Goal: Ask a question

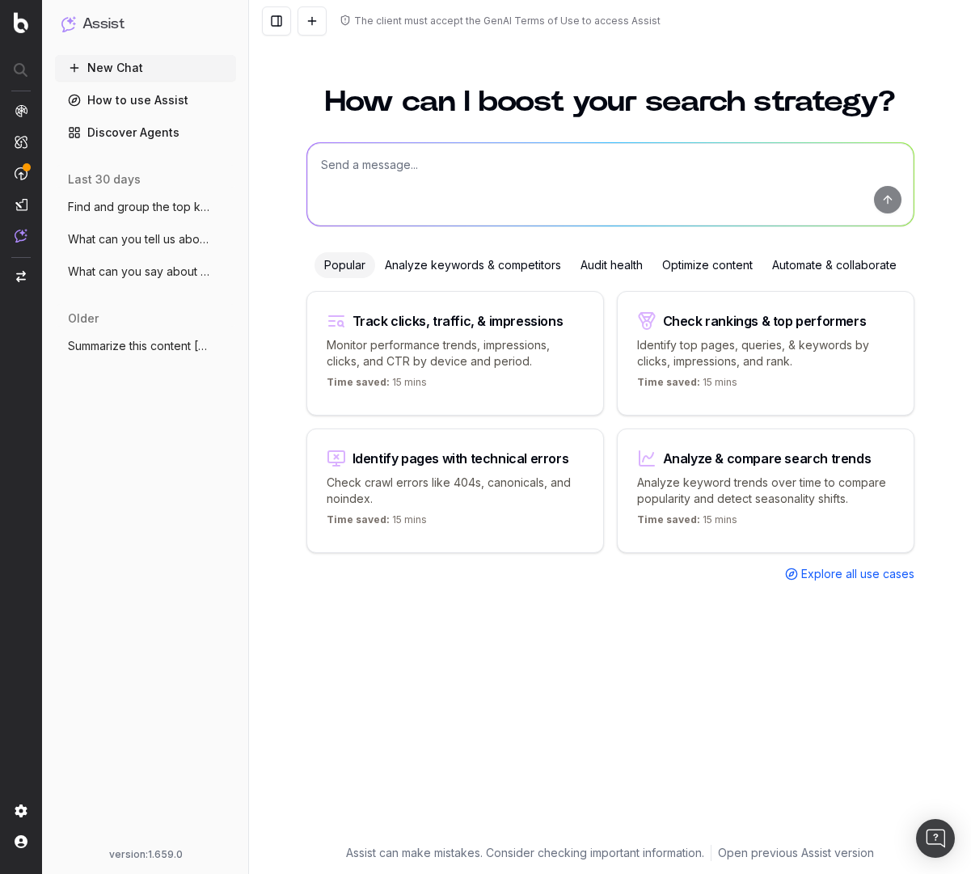
click at [407, 170] on textarea at bounding box center [610, 184] width 607 height 83
paste textarea "@GooglePeopleAlsoAsk What is a LLM?"
type textarea "@GooglePeopleAlsoAsk What is a LLM?"
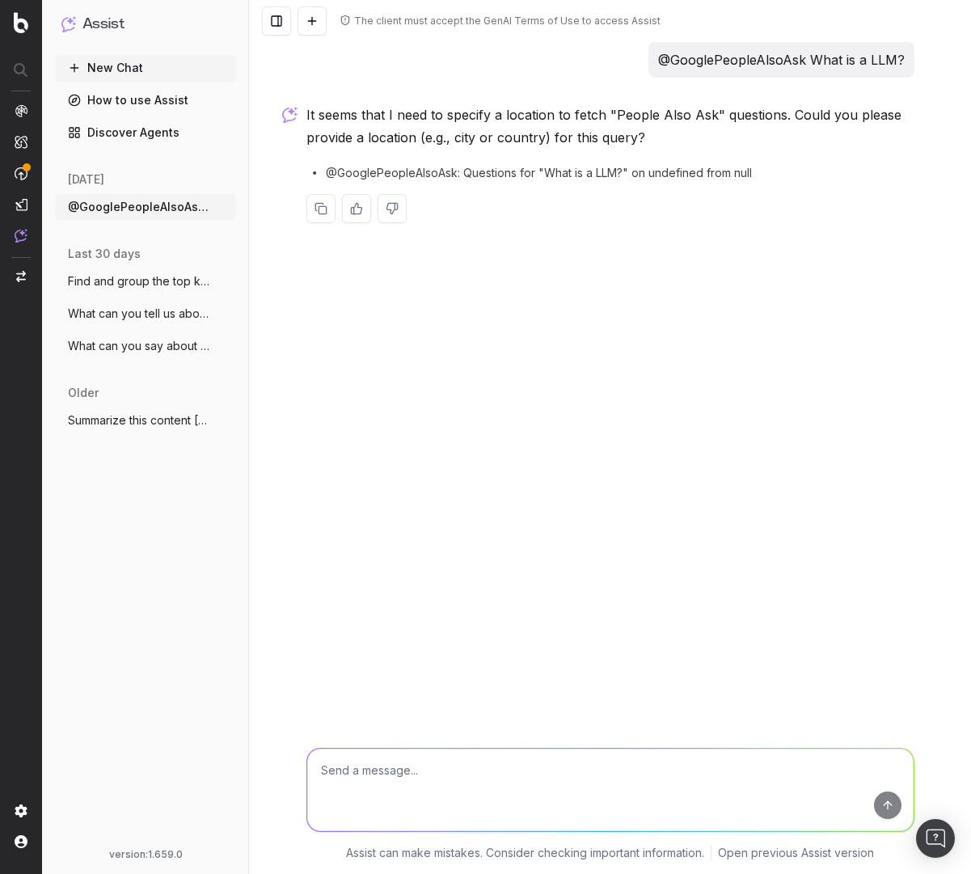
click at [470, 785] on textarea at bounding box center [610, 790] width 607 height 83
type textarea "@GooglePeopleAlsoAsk What is a LLM? mobile enUS"
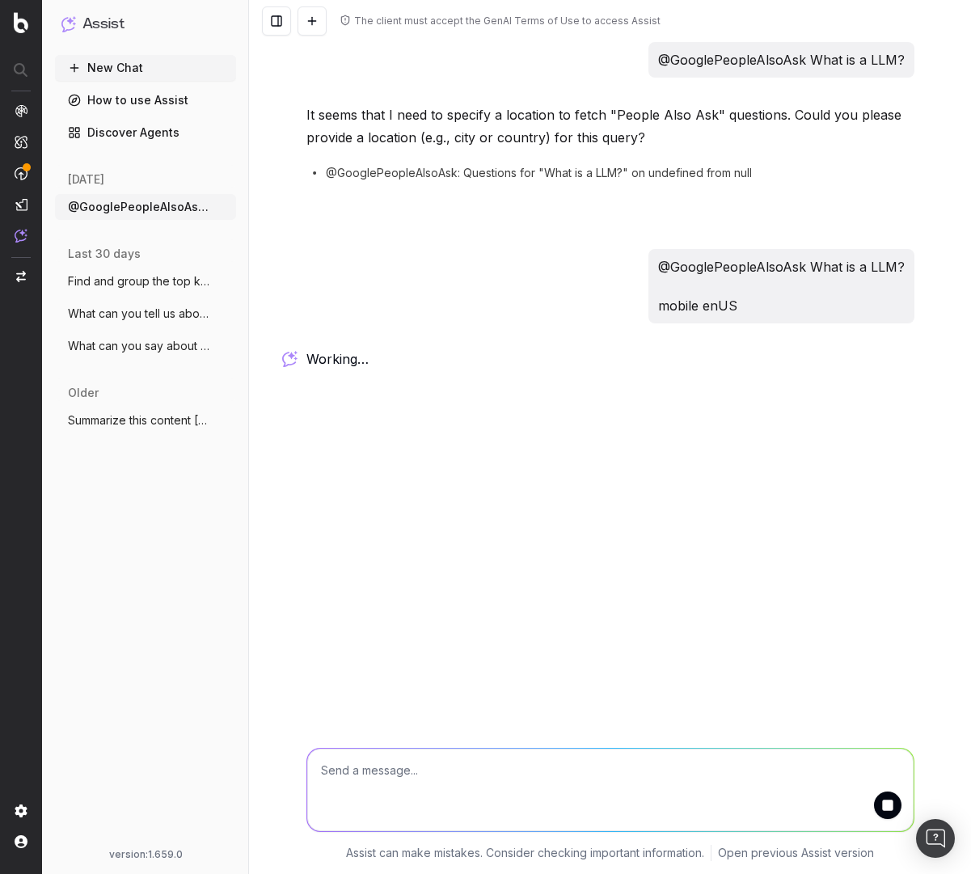
click at [495, 461] on div "The client must accept the GenAI Terms of Use to access Assist @GooglePeopleAls…" at bounding box center [610, 437] width 722 height 874
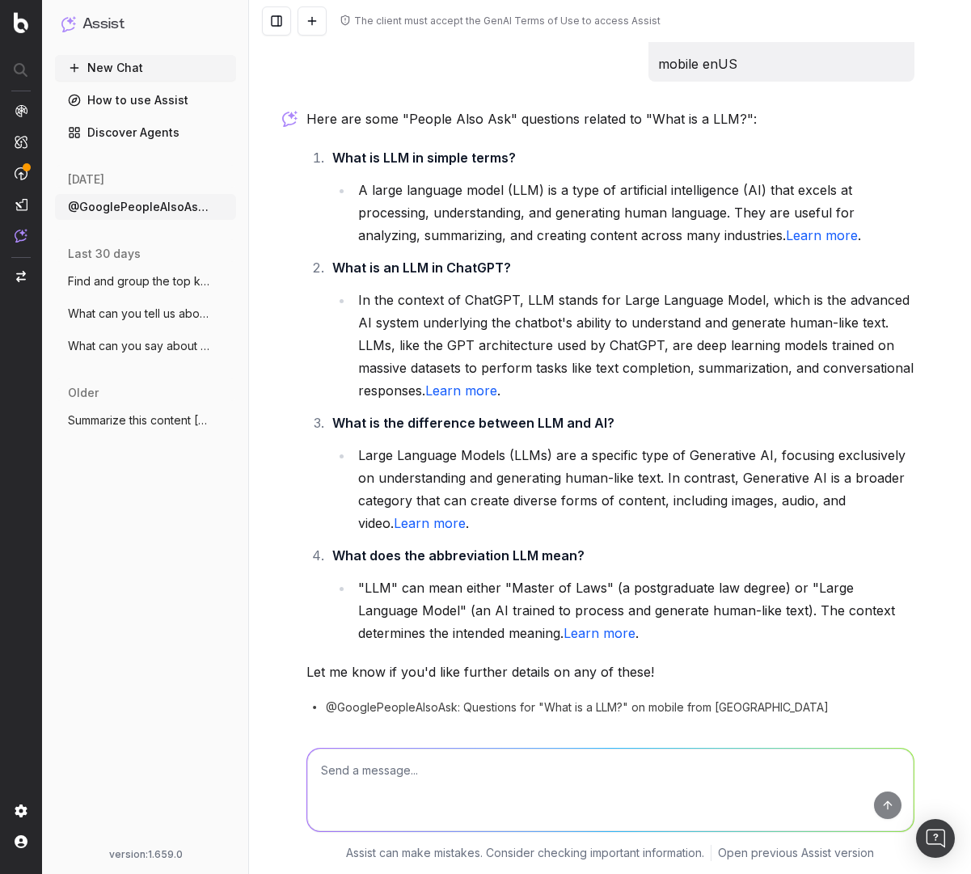
scroll to position [297, 0]
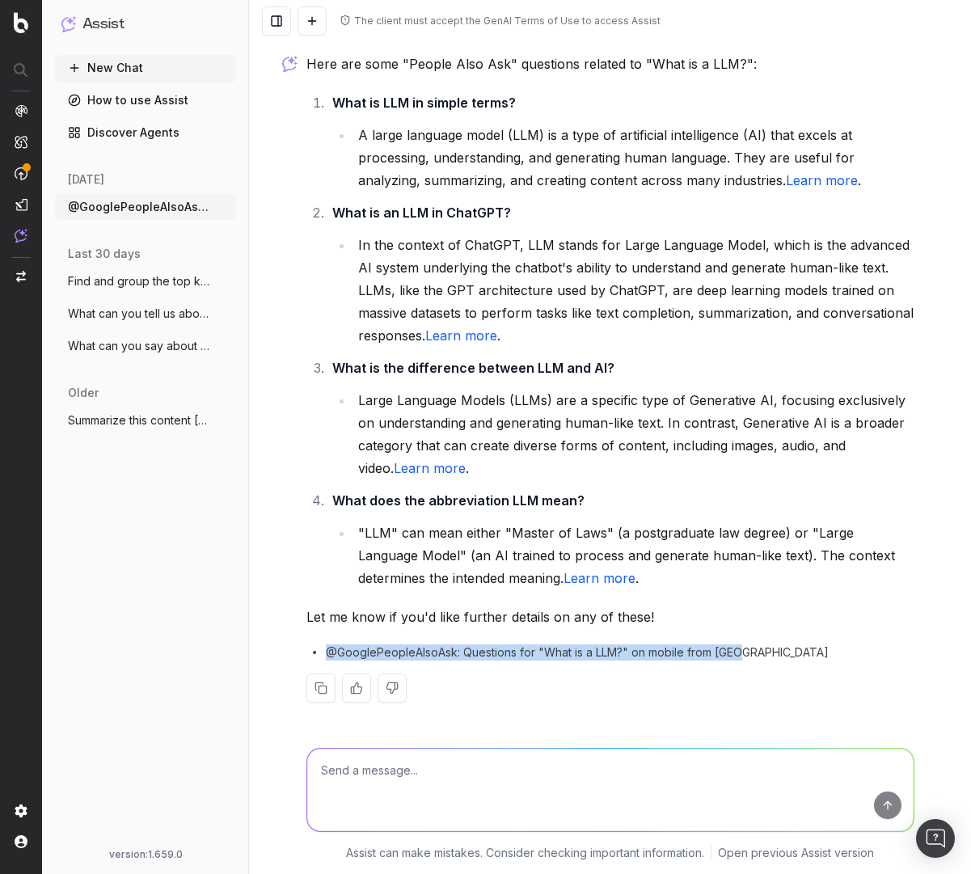
drag, startPoint x: 304, startPoint y: 653, endPoint x: 795, endPoint y: 658, distance: 491.0
click at [795, 658] on div "@GooglePeopleAlsoAsk: Questions for "What is a LLM?" on mobile from enUS" at bounding box center [611, 653] width 608 height 16
click at [394, 653] on span "@GooglePeopleAlsoAsk: Questions for "What is a LLM?" on mobile from enUS" at bounding box center [577, 653] width 503 height 16
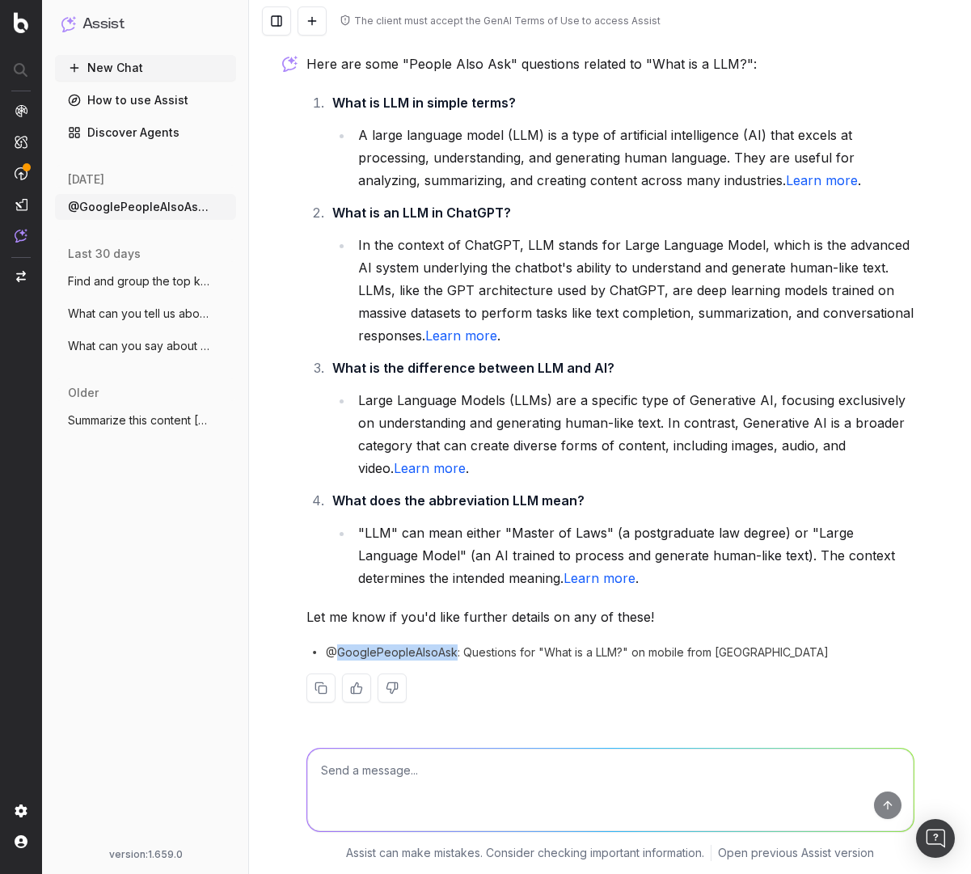
copy span "GooglePeopleAlsoAsk"
click at [600, 370] on strong "What is the difference between LLM and AI?" at bounding box center [473, 368] width 282 height 16
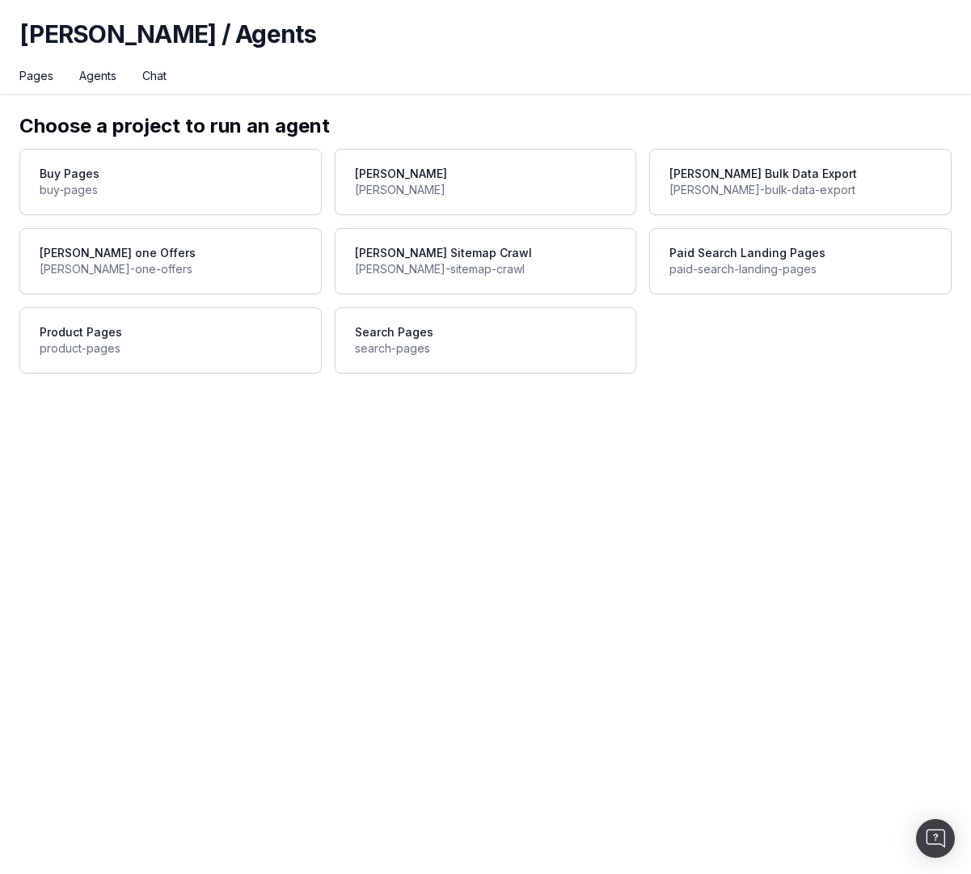
click at [448, 172] on span at bounding box center [486, 182] width 301 height 65
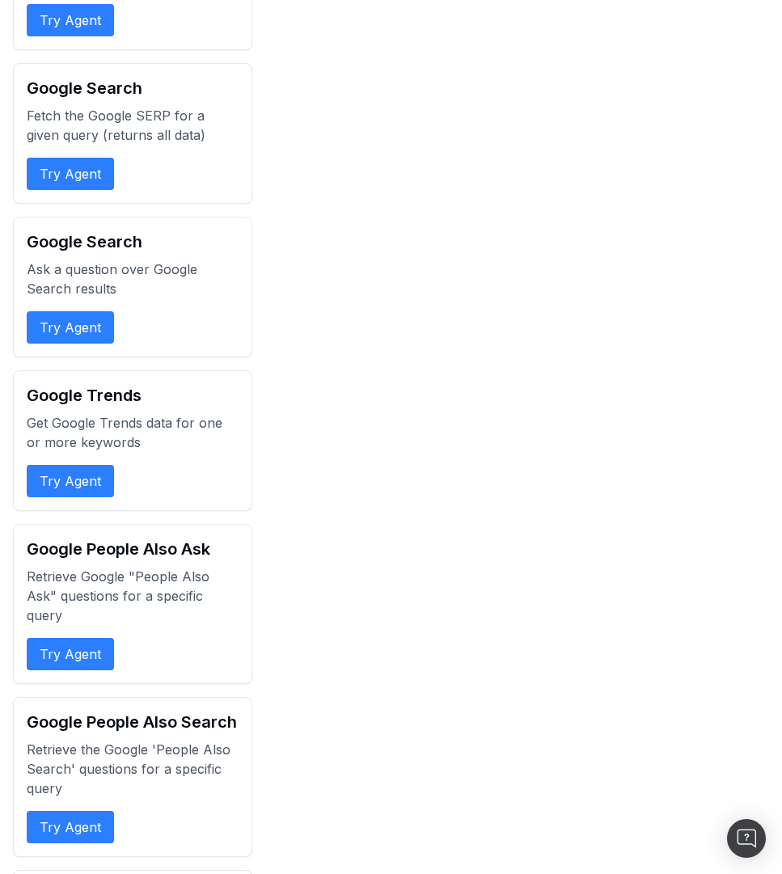
scroll to position [1747, 0]
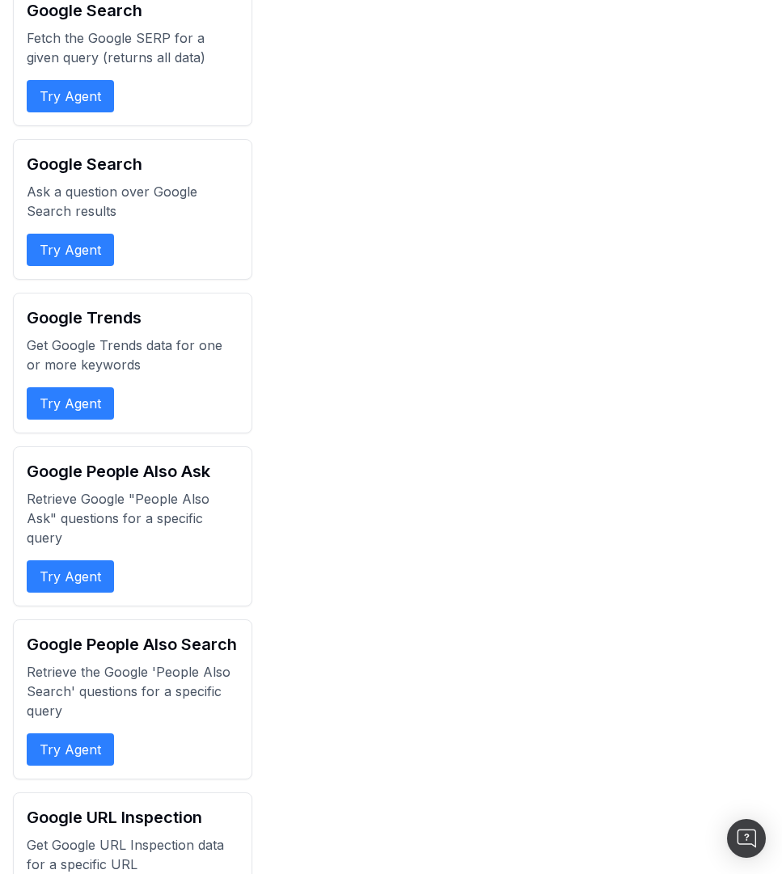
click at [69, 580] on button "Try Agent" at bounding box center [70, 577] width 87 height 32
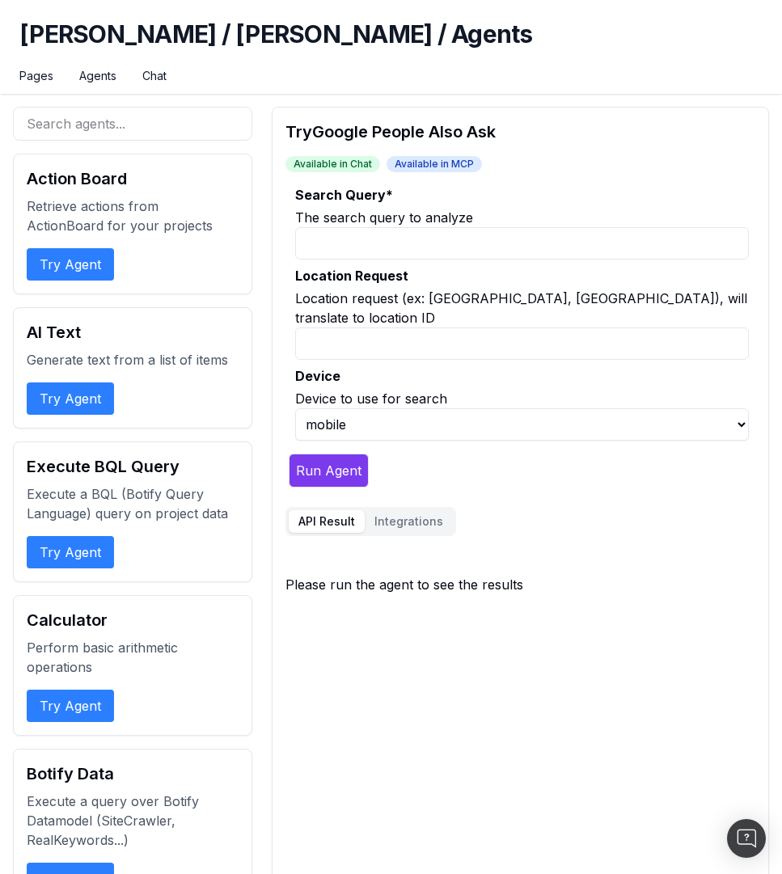
click at [348, 54] on h1 "[PERSON_NAME] / [PERSON_NAME] / Agents" at bounding box center [390, 43] width 743 height 49
click at [436, 44] on h1 "[PERSON_NAME] / [PERSON_NAME] / Agents" at bounding box center [390, 43] width 743 height 49
